Goal: Transaction & Acquisition: Purchase product/service

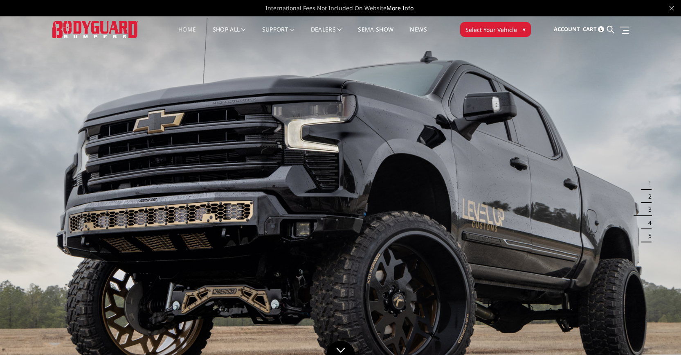
click at [506, 28] on span "Select Your Vehicle" at bounding box center [492, 29] width 52 height 9
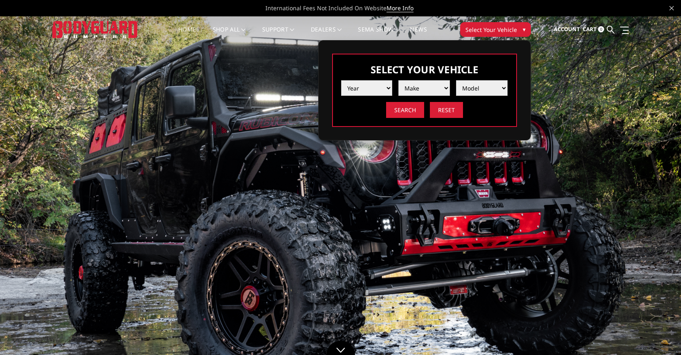
select select "yr_2014"
select select "mk_ram"
select select "md_2500-3500"
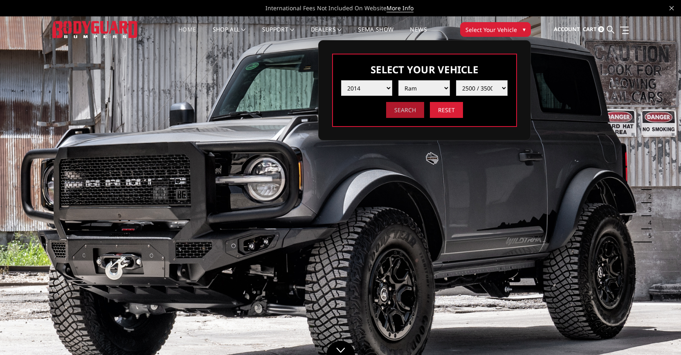
click at [412, 113] on input "Search" at bounding box center [405, 110] width 38 height 16
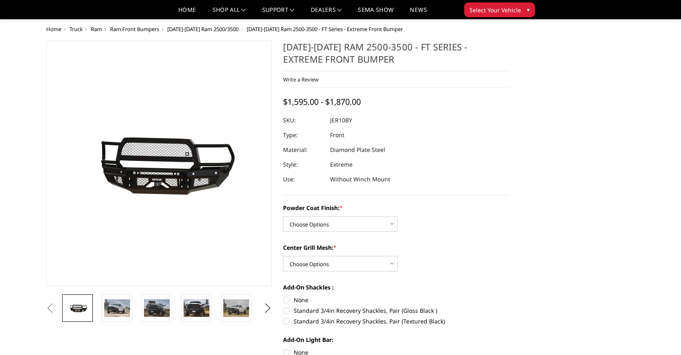
scroll to position [82, 0]
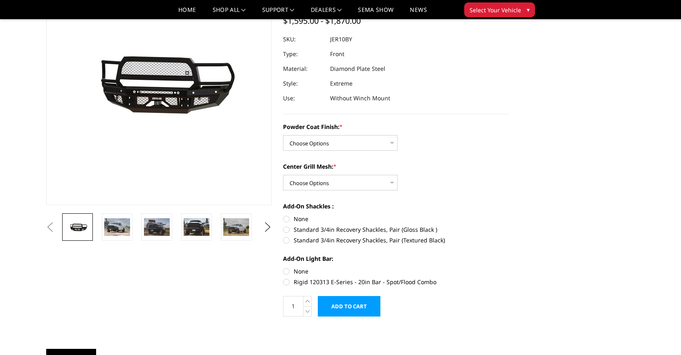
click at [358, 165] on label "Center Grill Mesh: *" at bounding box center [396, 166] width 226 height 9
click at [358, 175] on select "Choose Options WITH Expanded Metal in Center Grill WITHOUT Expanded Metal in Ce…" at bounding box center [340, 183] width 115 height 16
select select "3228"
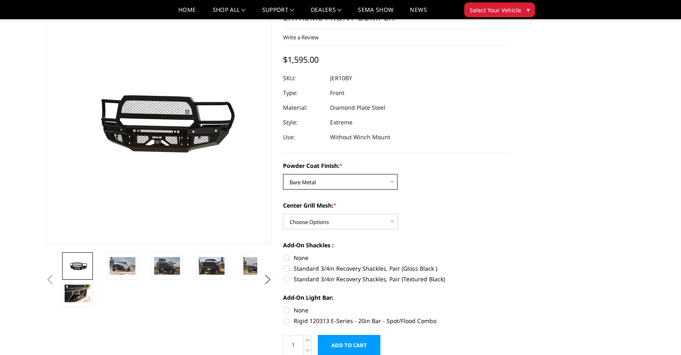
scroll to position [41, 0]
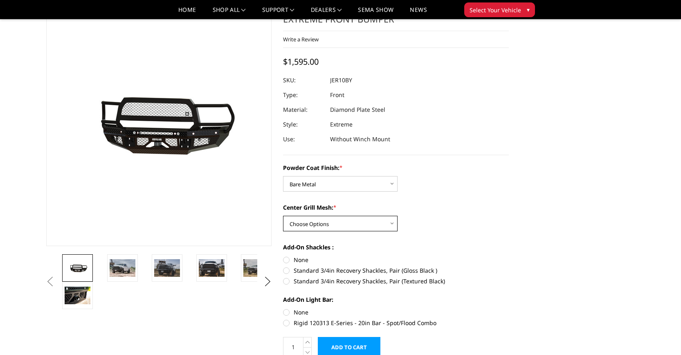
select select "3231"
click at [461, 199] on div "Powder Coat Finish: * Choose Options Bare Metal Gloss Black Powder Coat Texture…" at bounding box center [396, 244] width 226 height 162
select select "3228"
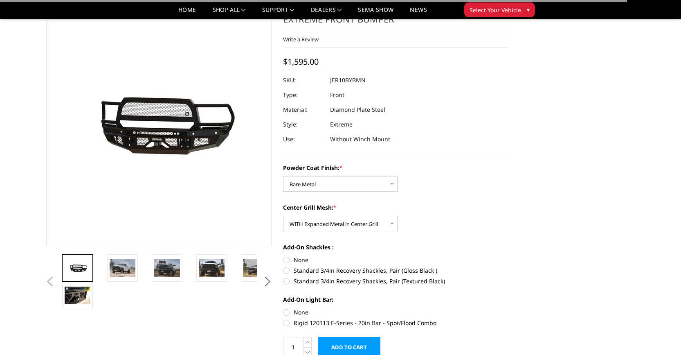
click at [475, 203] on label "Center Grill Mesh: *" at bounding box center [396, 207] width 226 height 9
click at [398, 216] on select "Choose Options WITH Expanded Metal in Center Grill WITHOUT Expanded Metal in Ce…" at bounding box center [340, 224] width 115 height 16
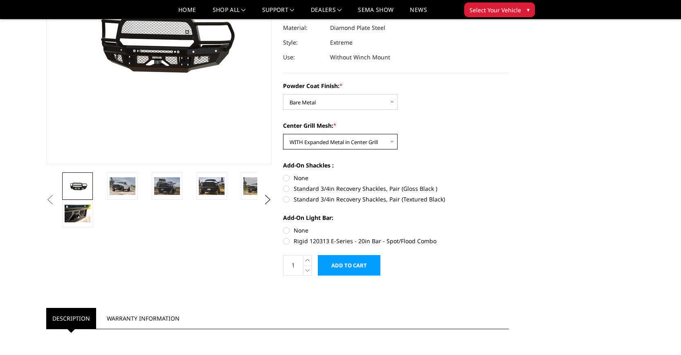
scroll to position [82, 0]
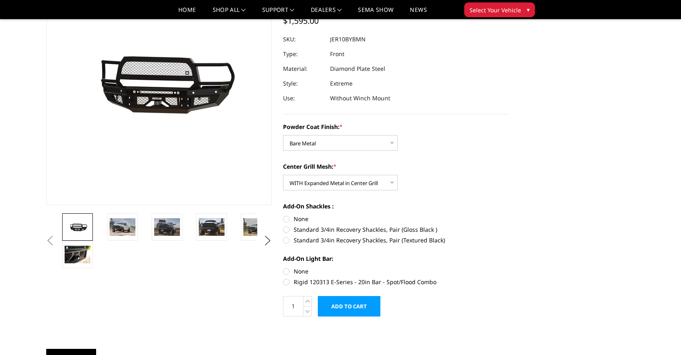
click at [289, 230] on label "Standard 3/4in Recovery Shackles, Pair (Gloss Black )" at bounding box center [396, 229] width 226 height 9
click at [509, 215] on input "Standard 3/4in Recovery Shackles, Pair (Gloss Black )" at bounding box center [509, 214] width 0 height 0
radio input "true"
click at [288, 272] on label "None" at bounding box center [396, 271] width 226 height 9
click at [284, 267] on input "None" at bounding box center [283, 267] width 0 height 0
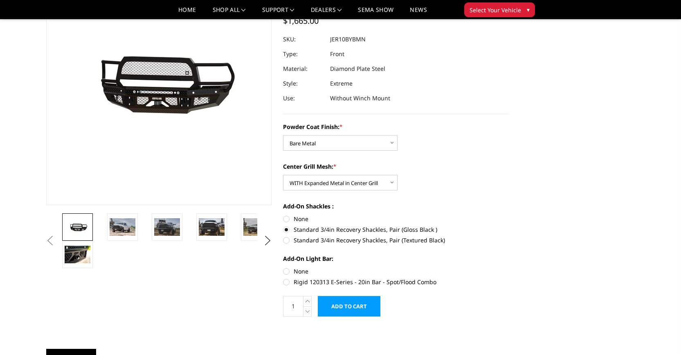
radio input "true"
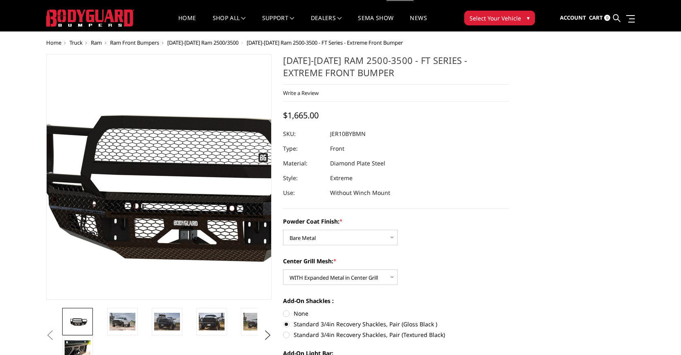
scroll to position [0, 0]
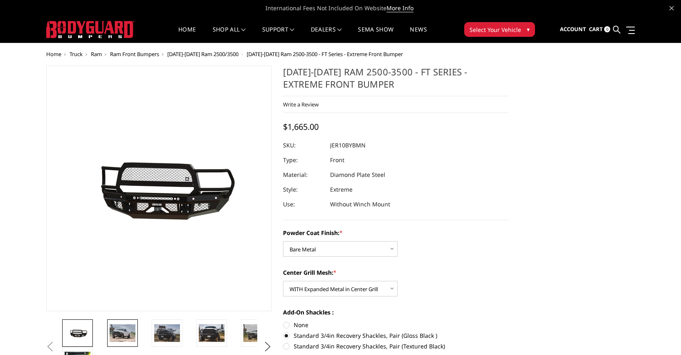
click at [126, 336] on img at bounding box center [123, 332] width 26 height 17
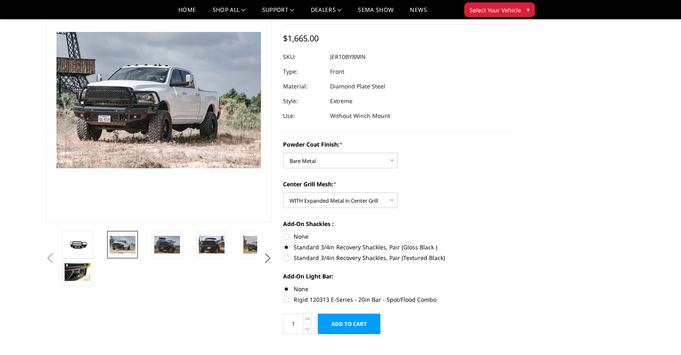
scroll to position [158, 0]
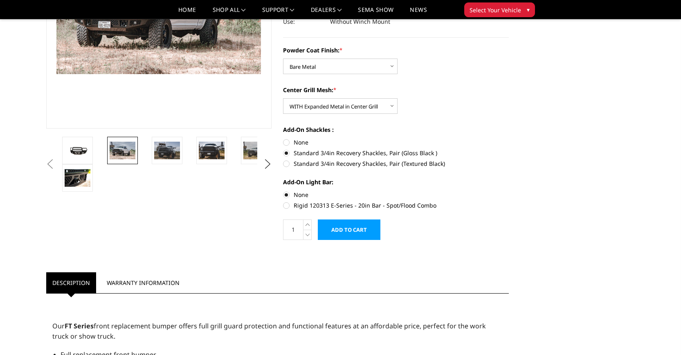
click at [287, 143] on label "None" at bounding box center [396, 142] width 226 height 9
click at [284, 138] on input "None" at bounding box center [283, 138] width 0 height 0
radio input "true"
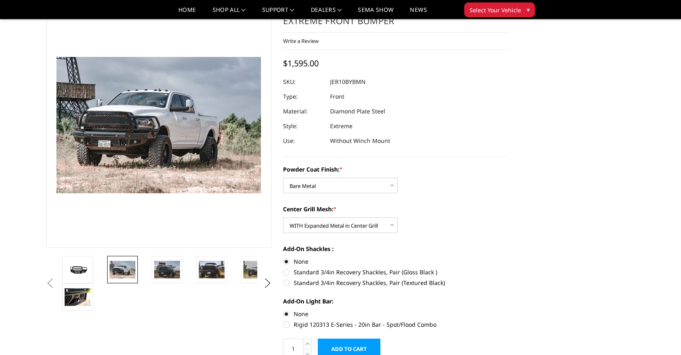
scroll to position [0, 0]
